Goal: Find specific page/section: Find specific page/section

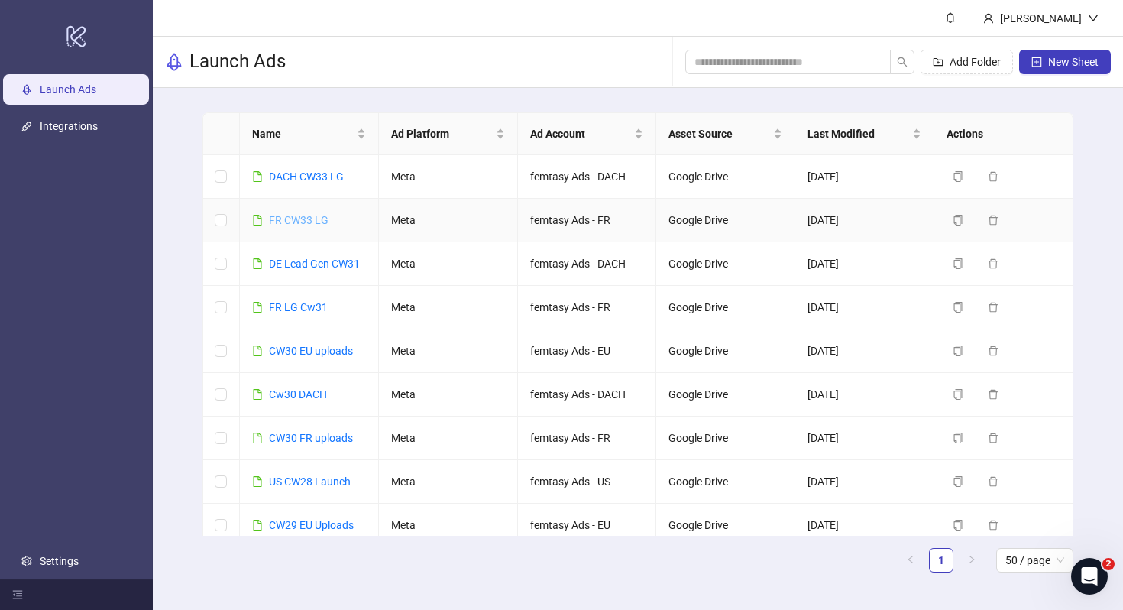
click at [316, 218] on link "FR CW33 LG" at bounding box center [299, 220] width 60 height 12
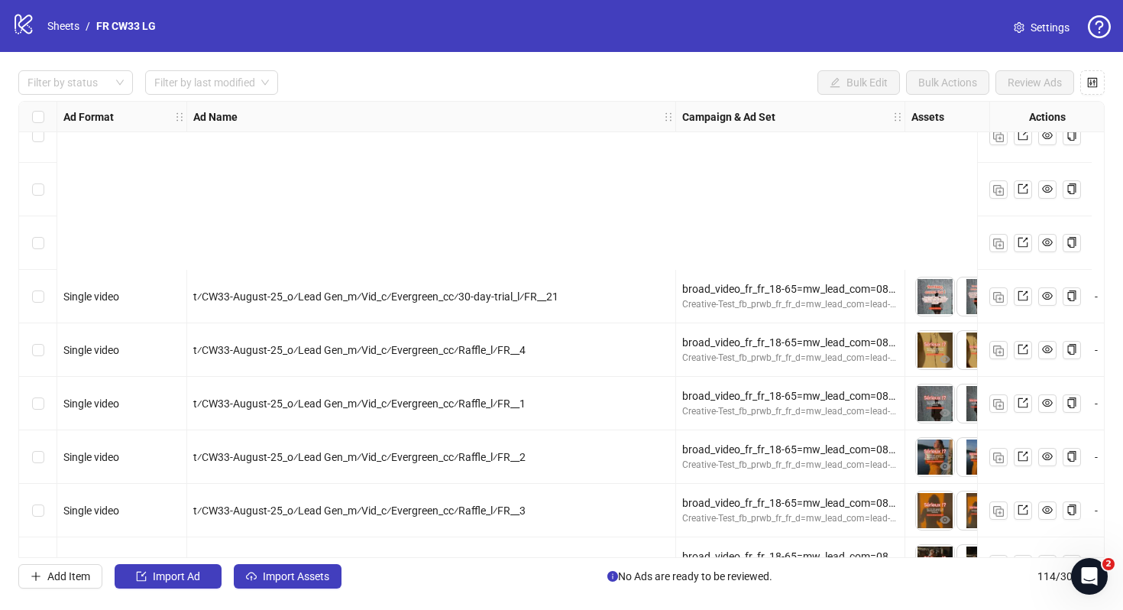
scroll to position [2229, 0]
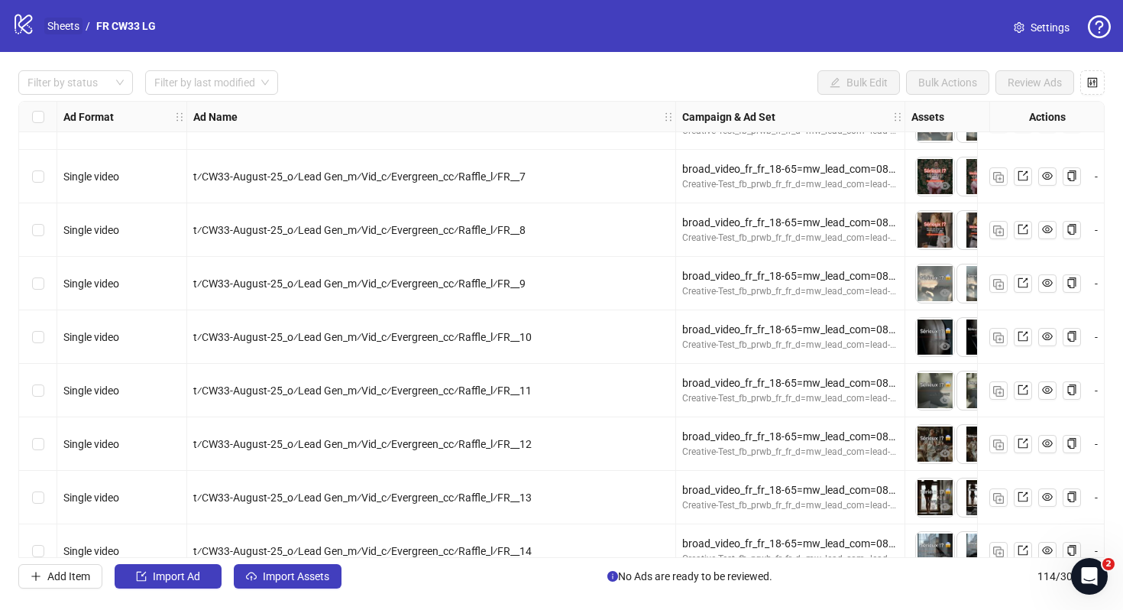
click at [55, 24] on link "Sheets" at bounding box center [63, 26] width 38 height 17
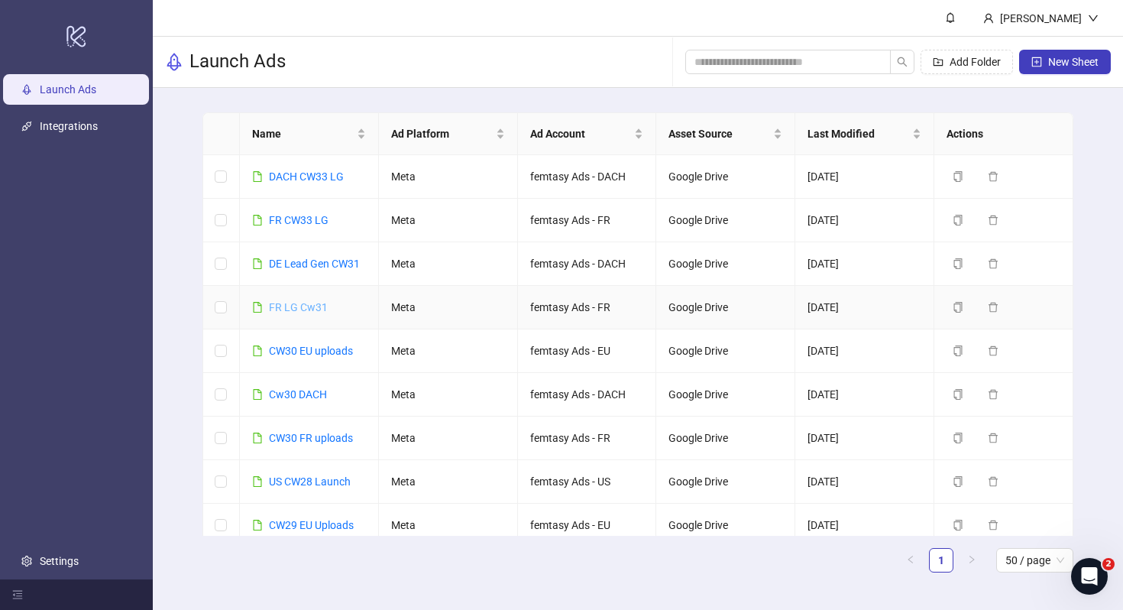
click at [300, 308] on link "FR LG Cw31" at bounding box center [298, 307] width 59 height 12
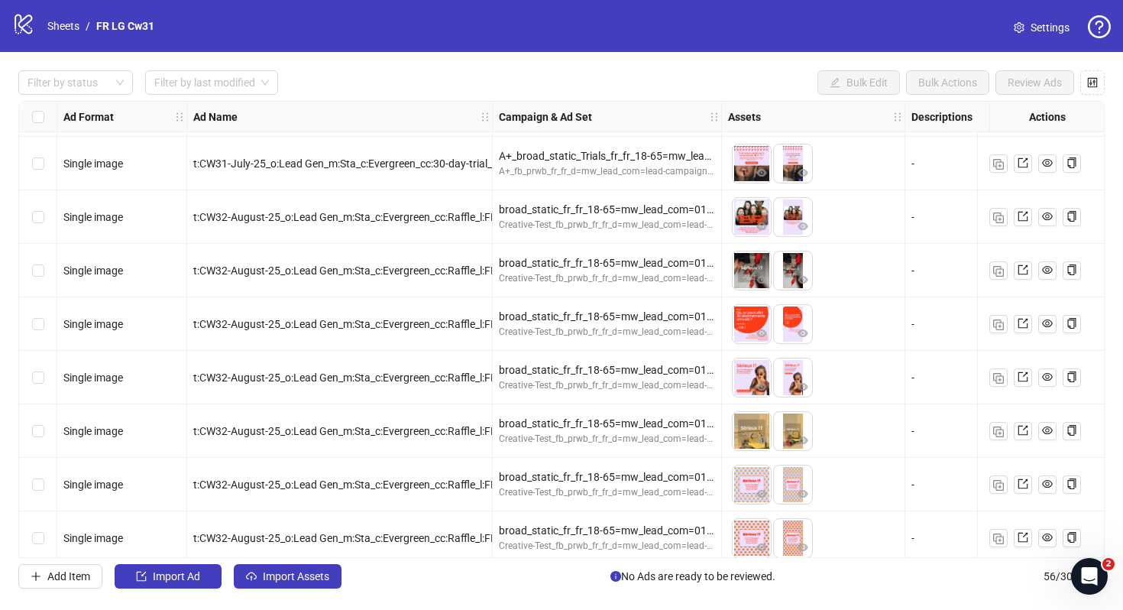
scroll to position [2203, 0]
